Goal: Share content

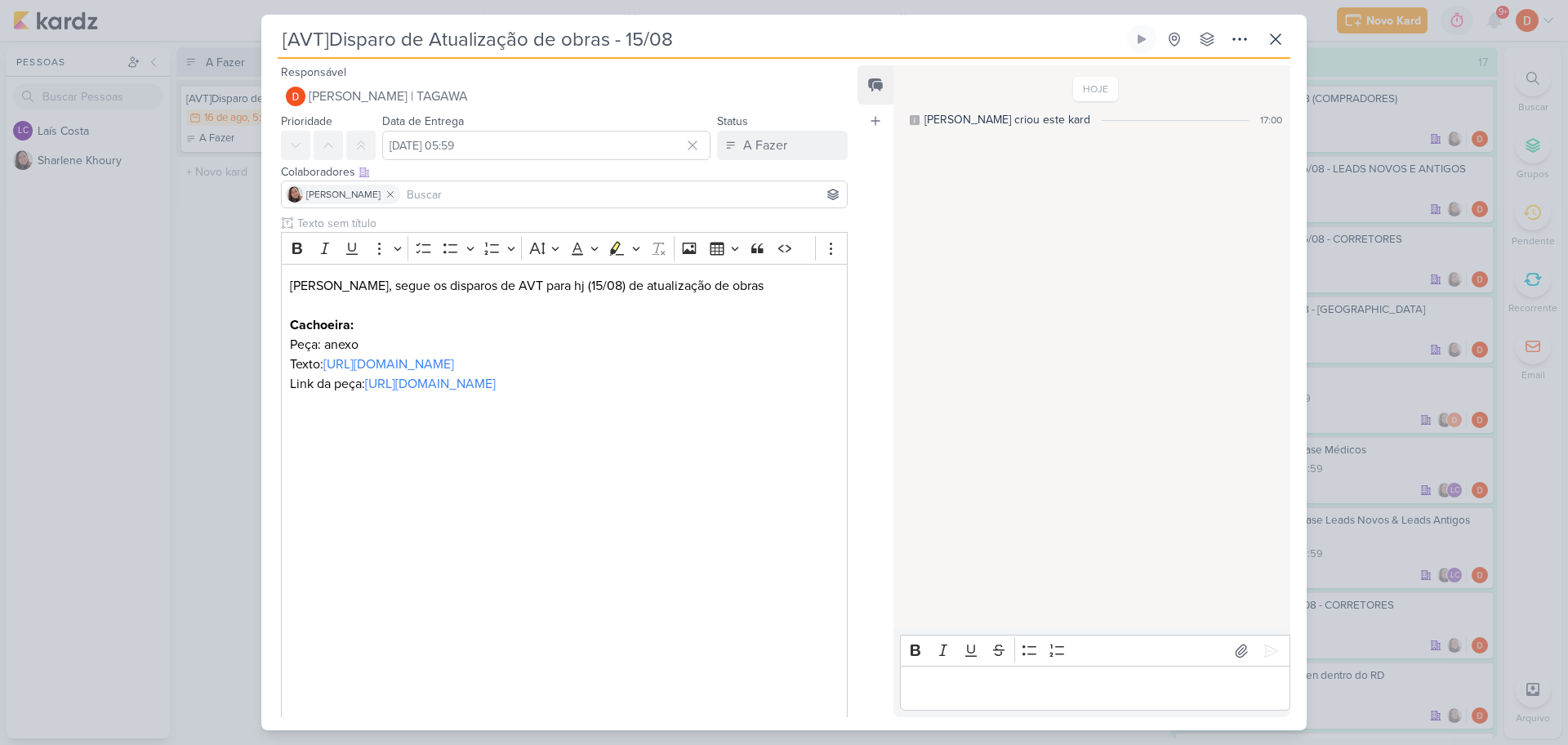
scroll to position [658, 0]
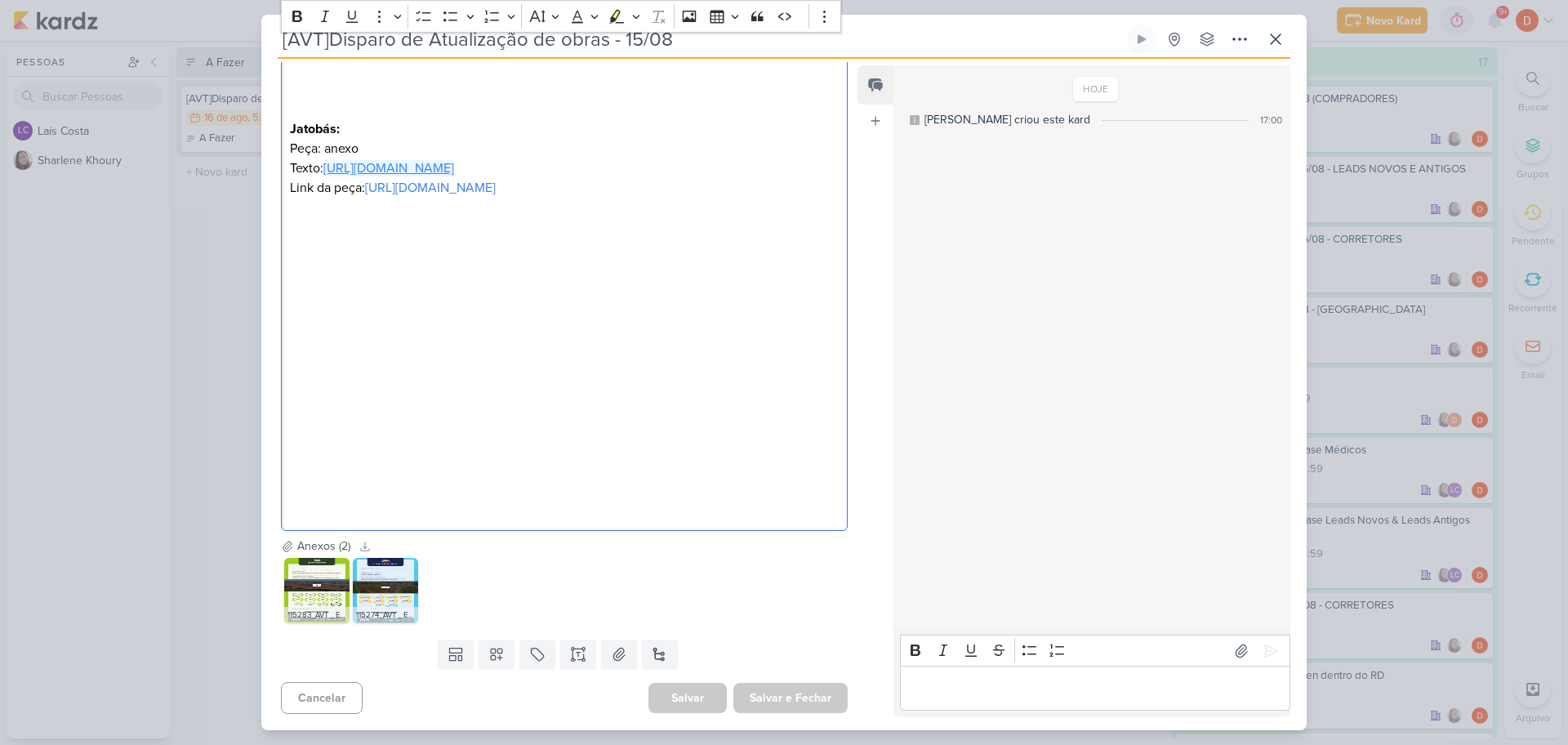
drag, startPoint x: 693, startPoint y: 172, endPoint x: 327, endPoint y: 158, distance: 366.3
click at [327, 158] on p "Texto: [URL][DOMAIN_NAME]" at bounding box center [564, 167] width 549 height 19
click at [571, 211] on icon "button" at bounding box center [562, 210] width 16 height 16
click at [576, 213] on input "[URL][DOMAIN_NAME]" at bounding box center [516, 210] width 191 height 24
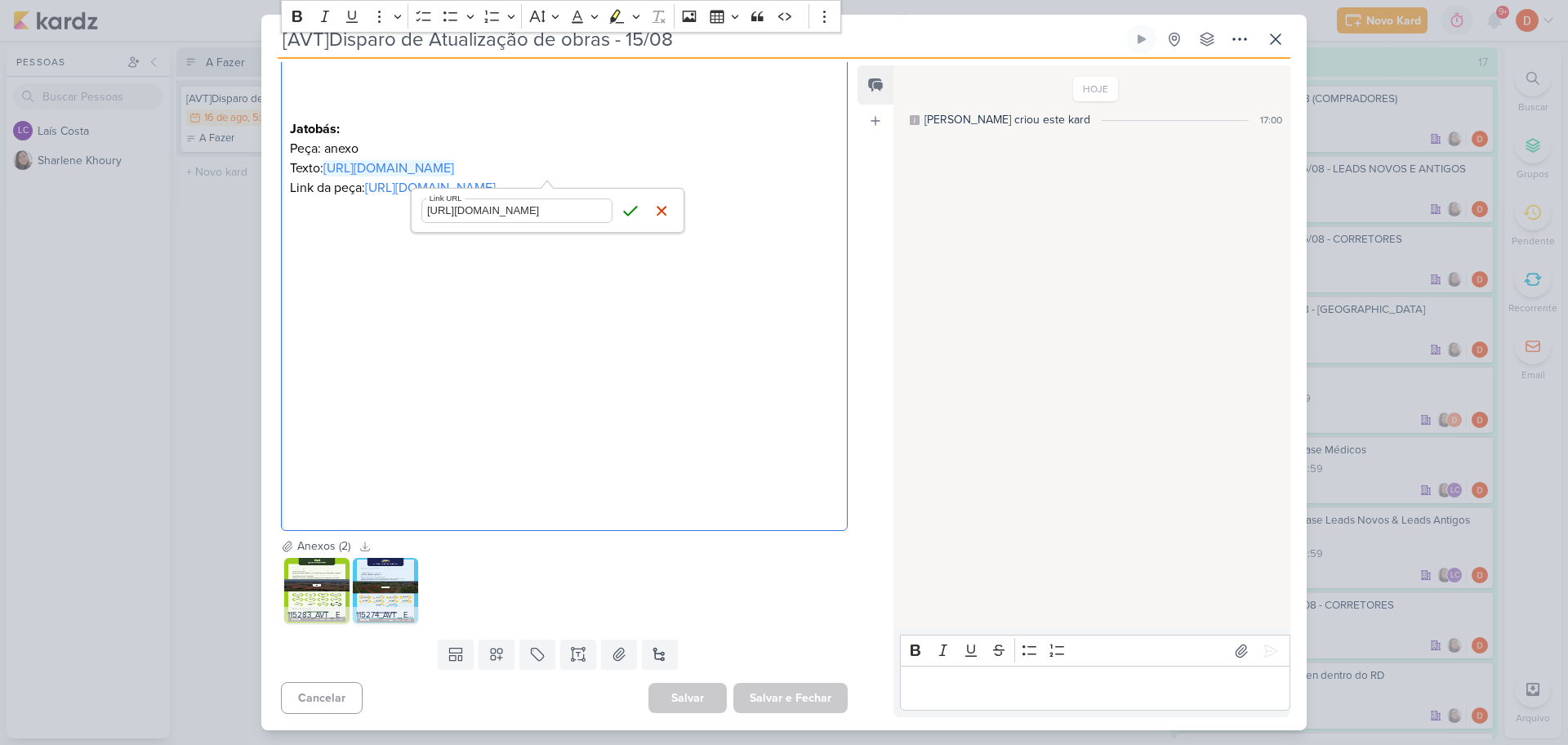
click at [576, 213] on input "[URL][DOMAIN_NAME]" at bounding box center [516, 210] width 191 height 24
click at [620, 209] on button "Save" at bounding box center [630, 210] width 24 height 24
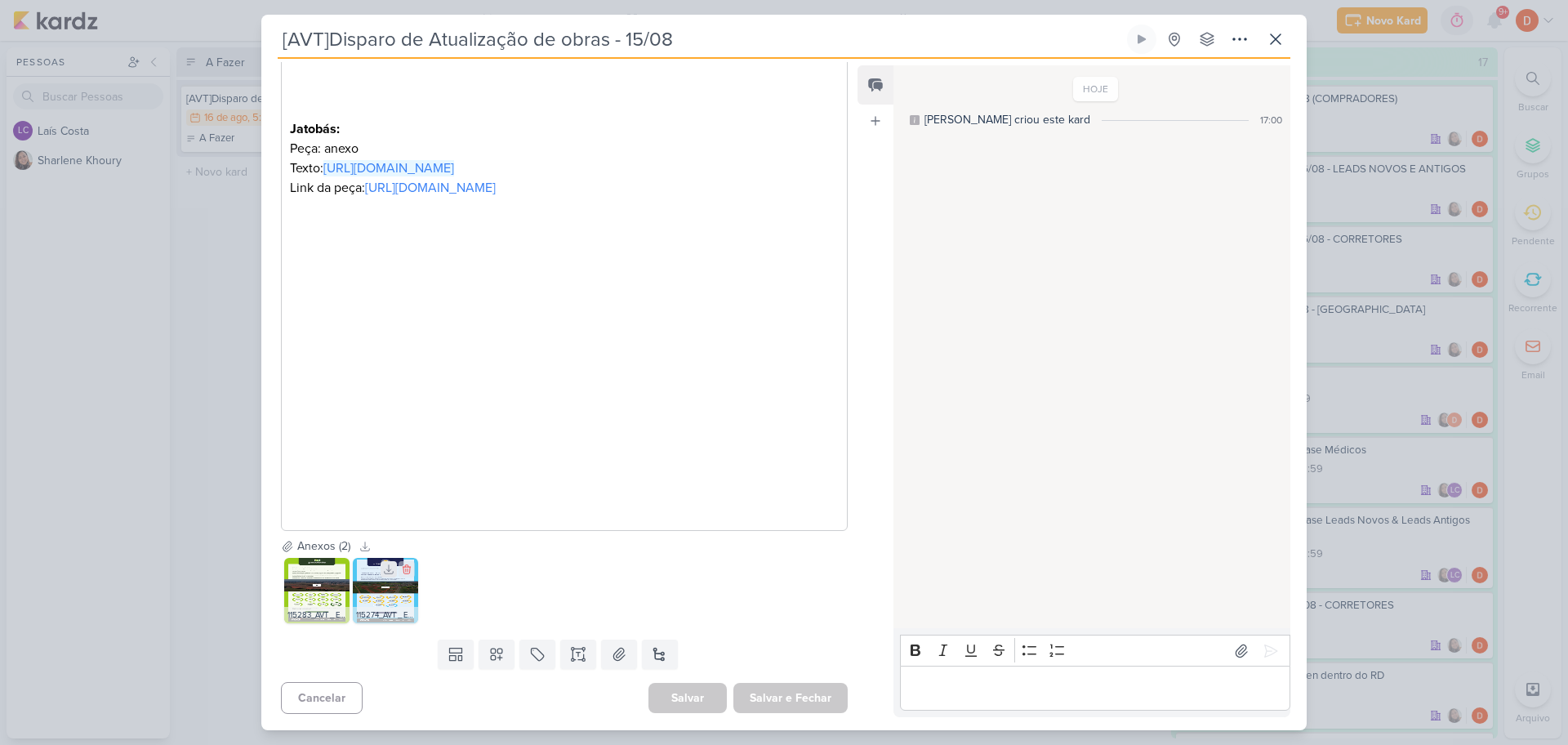
click at [383, 572] on button at bounding box center [388, 568] width 16 height 16
click at [712, 184] on p "Link da peça: [URL][DOMAIN_NAME]" at bounding box center [564, 188] width 549 height 19
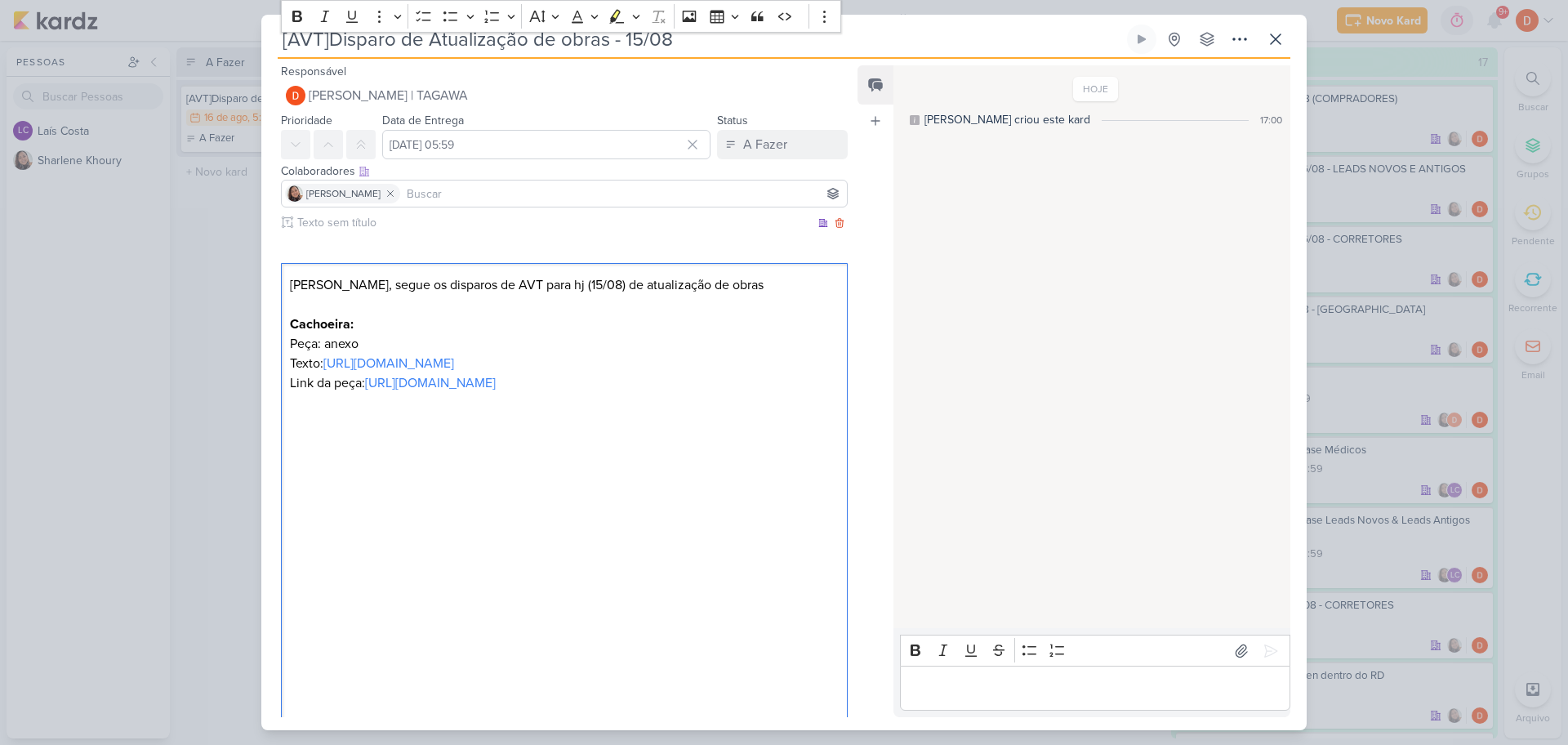
scroll to position [0, 0]
drag, startPoint x: 692, startPoint y: 383, endPoint x: 328, endPoint y: 362, distance: 364.6
click at [328, 362] on p "Texto: [URL][DOMAIN_NAME]" at bounding box center [564, 364] width 549 height 19
copy link "[URL][DOMAIN_NAME]"
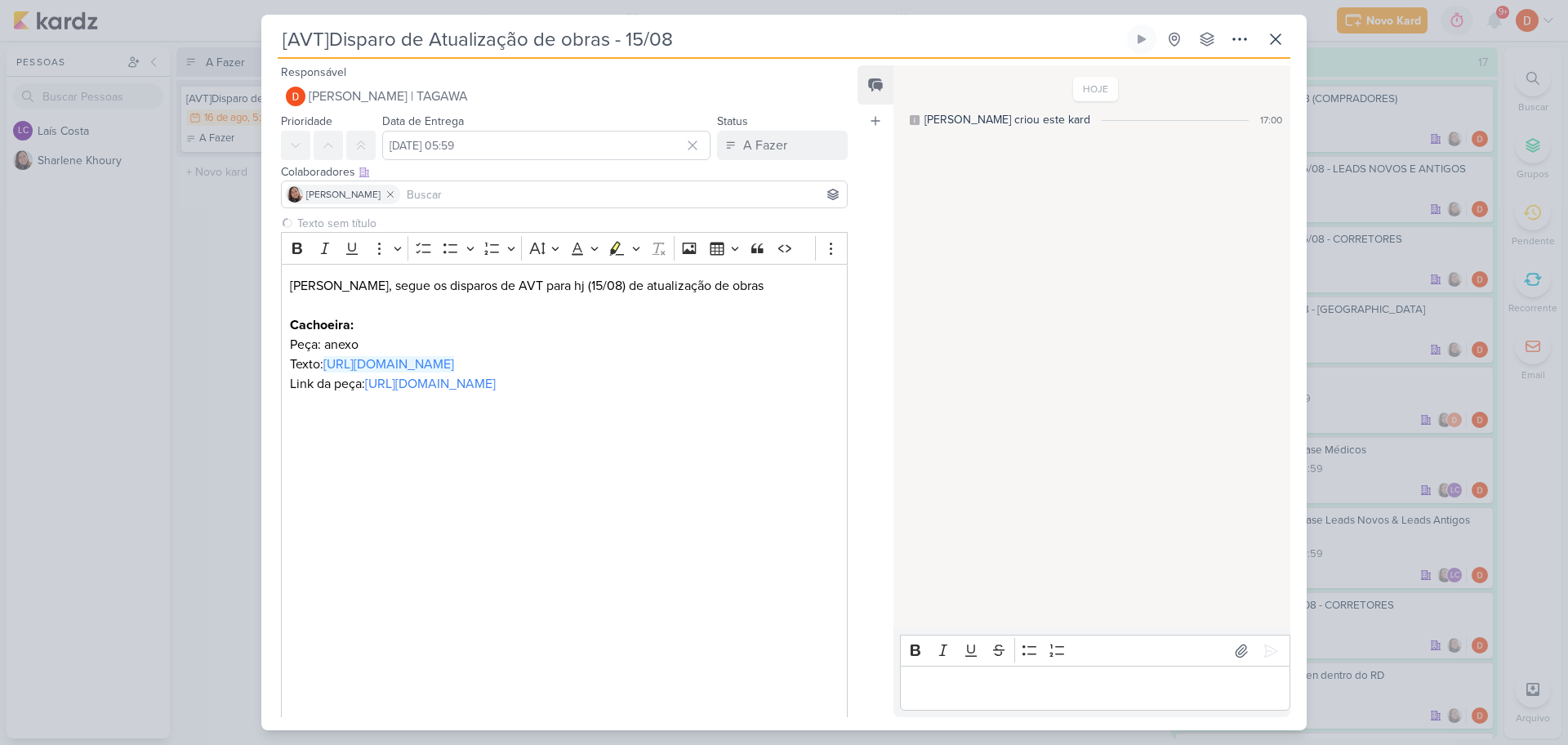
click at [246, 246] on div "[AVT]Disparo de Atualização de obras - 15/08" at bounding box center [784, 372] width 1568 height 745
